Goal: Book appointment/travel/reservation

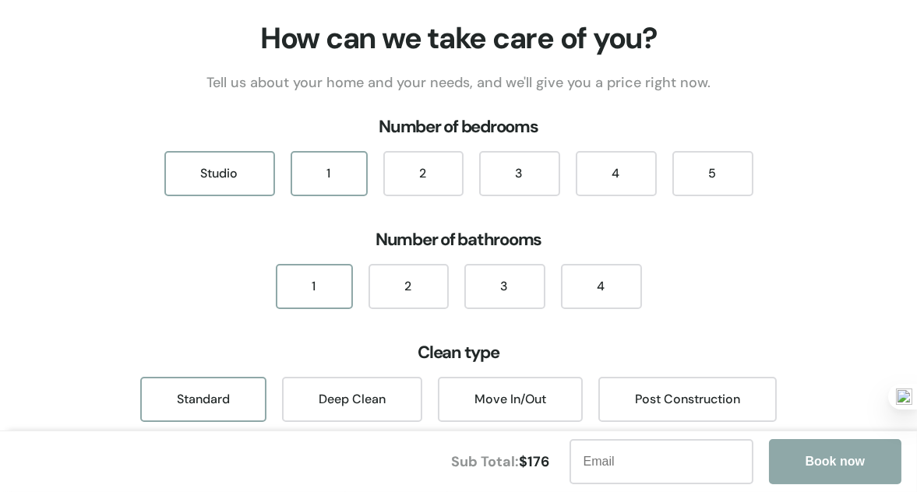
click at [343, 173] on div "1" at bounding box center [329, 173] width 77 height 45
click at [330, 286] on div "1" at bounding box center [314, 286] width 77 height 45
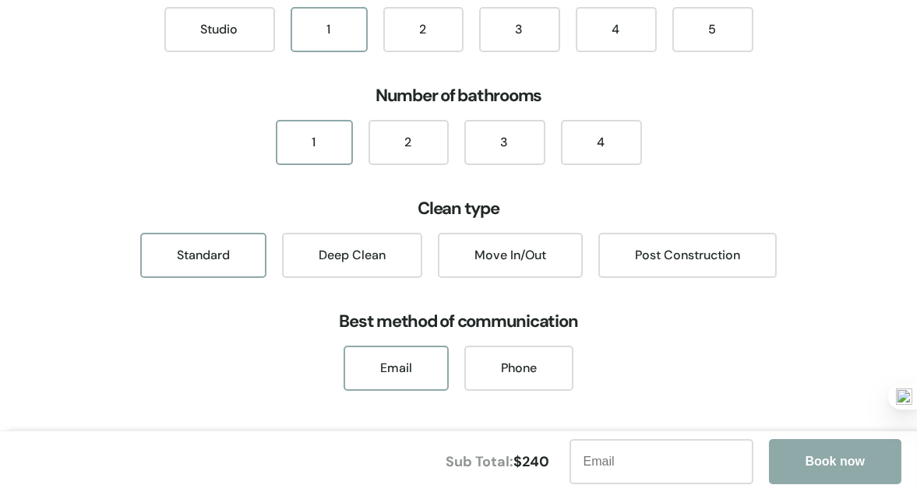
scroll to position [151, 0]
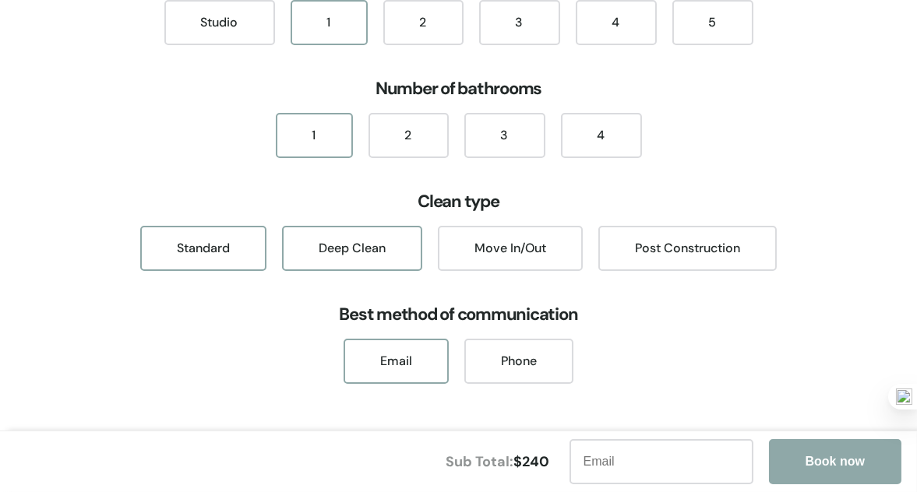
click at [344, 244] on div "Deep Clean" at bounding box center [352, 248] width 140 height 45
click at [420, 358] on div "Email" at bounding box center [395, 361] width 105 height 45
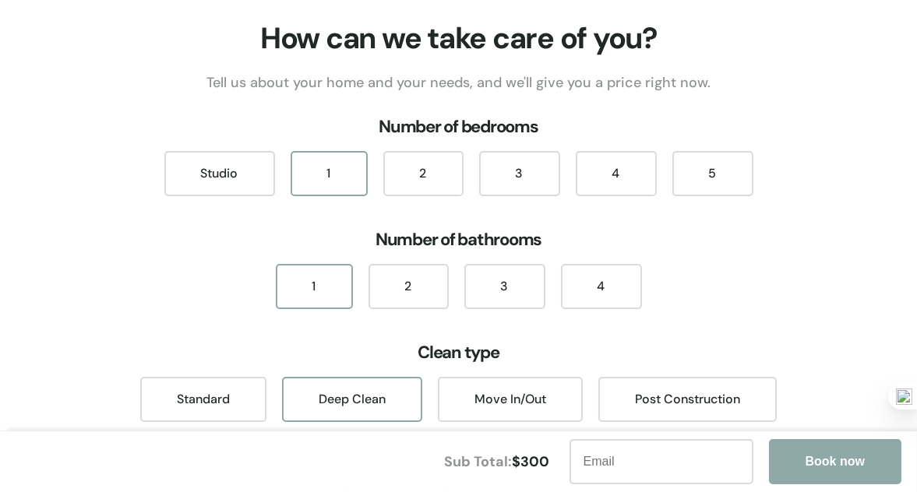
scroll to position [77, 0]
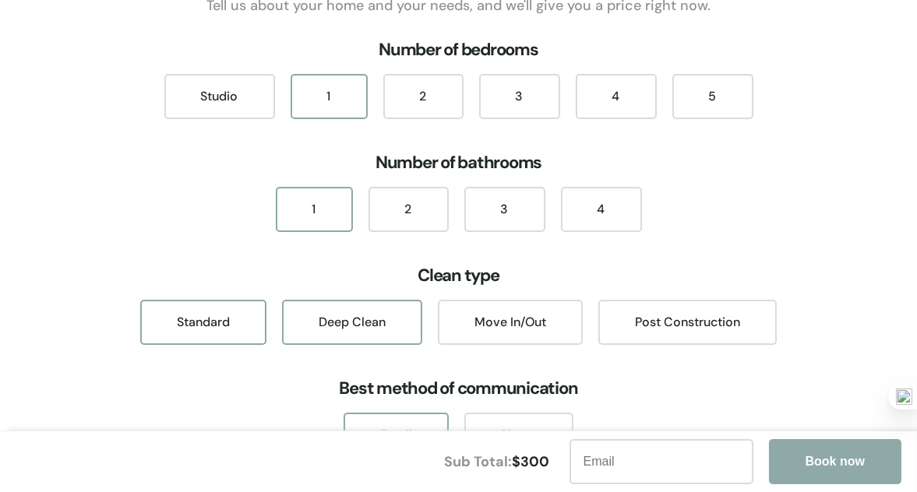
click at [178, 329] on div "Standard" at bounding box center [203, 322] width 126 height 45
click at [534, 314] on div "Move In/Out" at bounding box center [510, 322] width 145 height 45
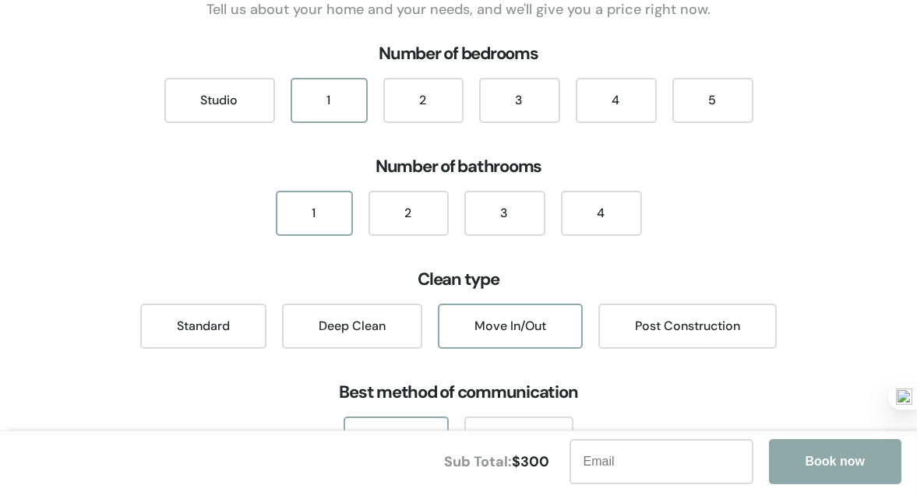
scroll to position [151, 0]
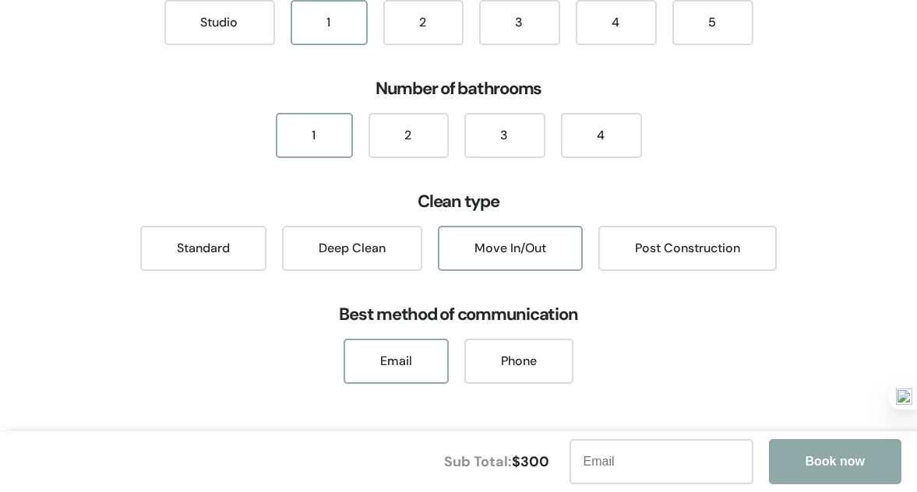
click at [628, 458] on input "text" at bounding box center [661, 461] width 184 height 45
type input "[EMAIL_ADDRESS][DOMAIN_NAME]"
click at [830, 463] on button "Book now" at bounding box center [835, 461] width 132 height 45
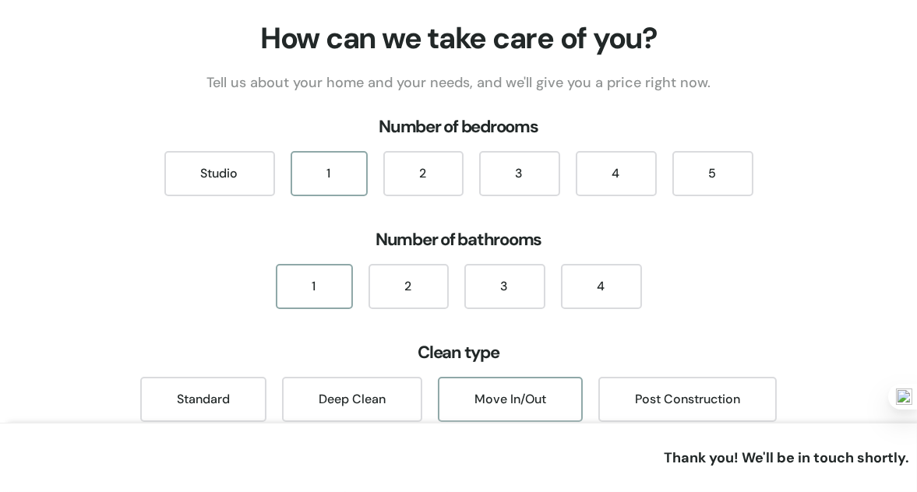
scroll to position [0, 0]
